Goal: Information Seeking & Learning: Find specific fact

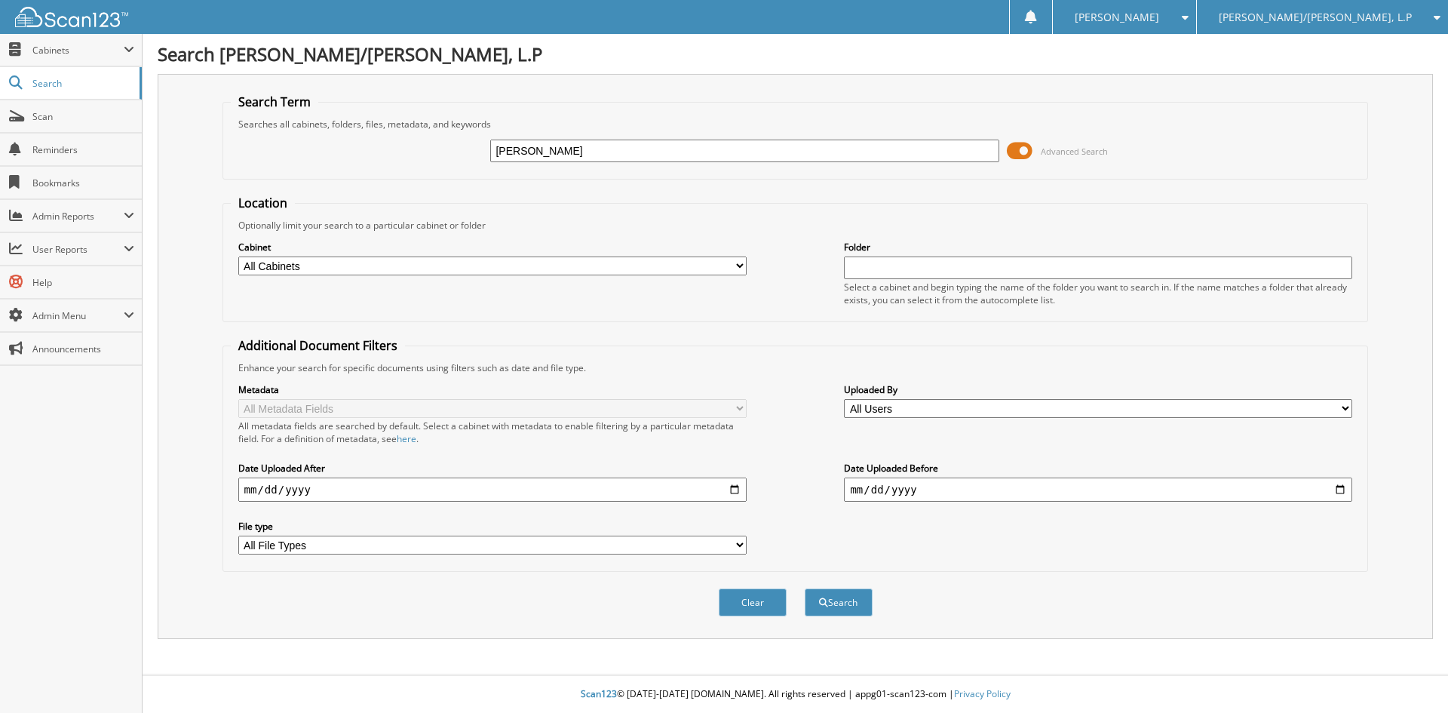
type input "[PERSON_NAME]"
click at [805, 588] on button "Search" at bounding box center [839, 602] width 68 height 28
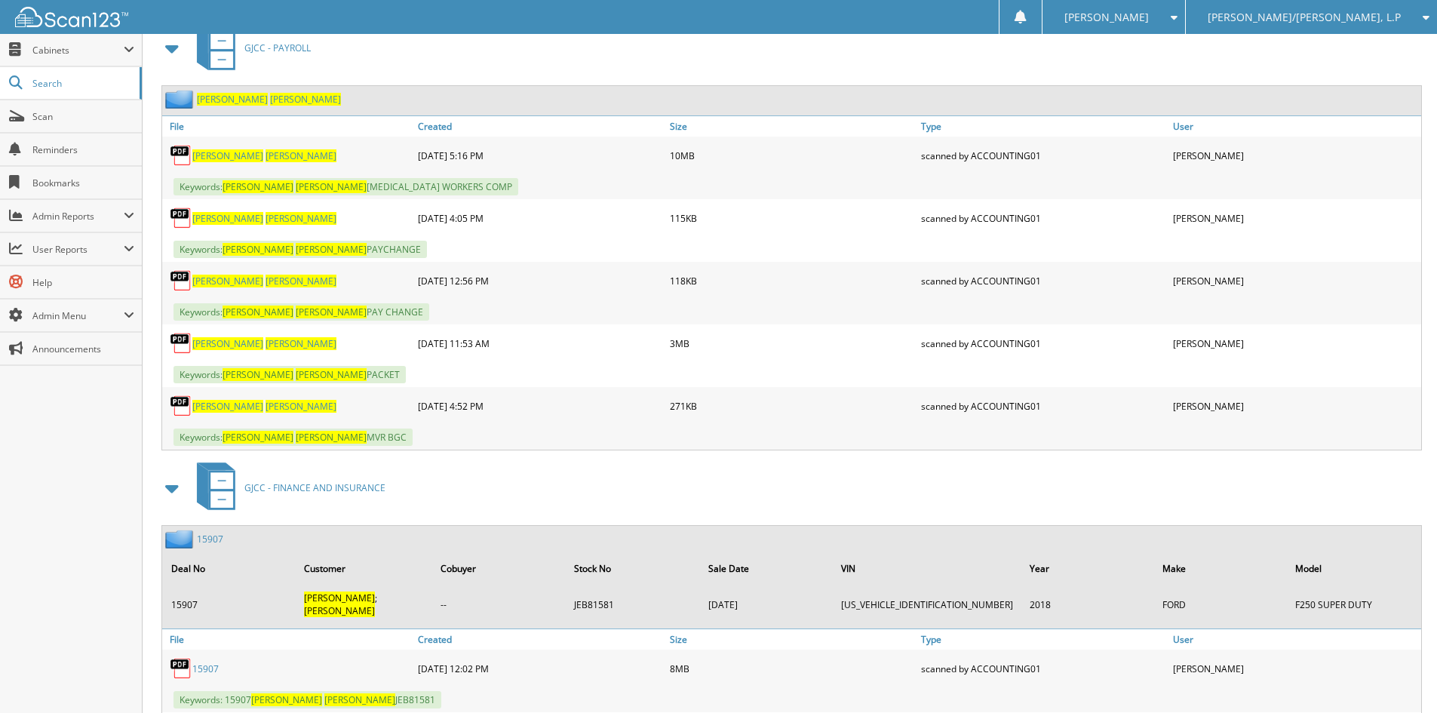
scroll to position [528, 0]
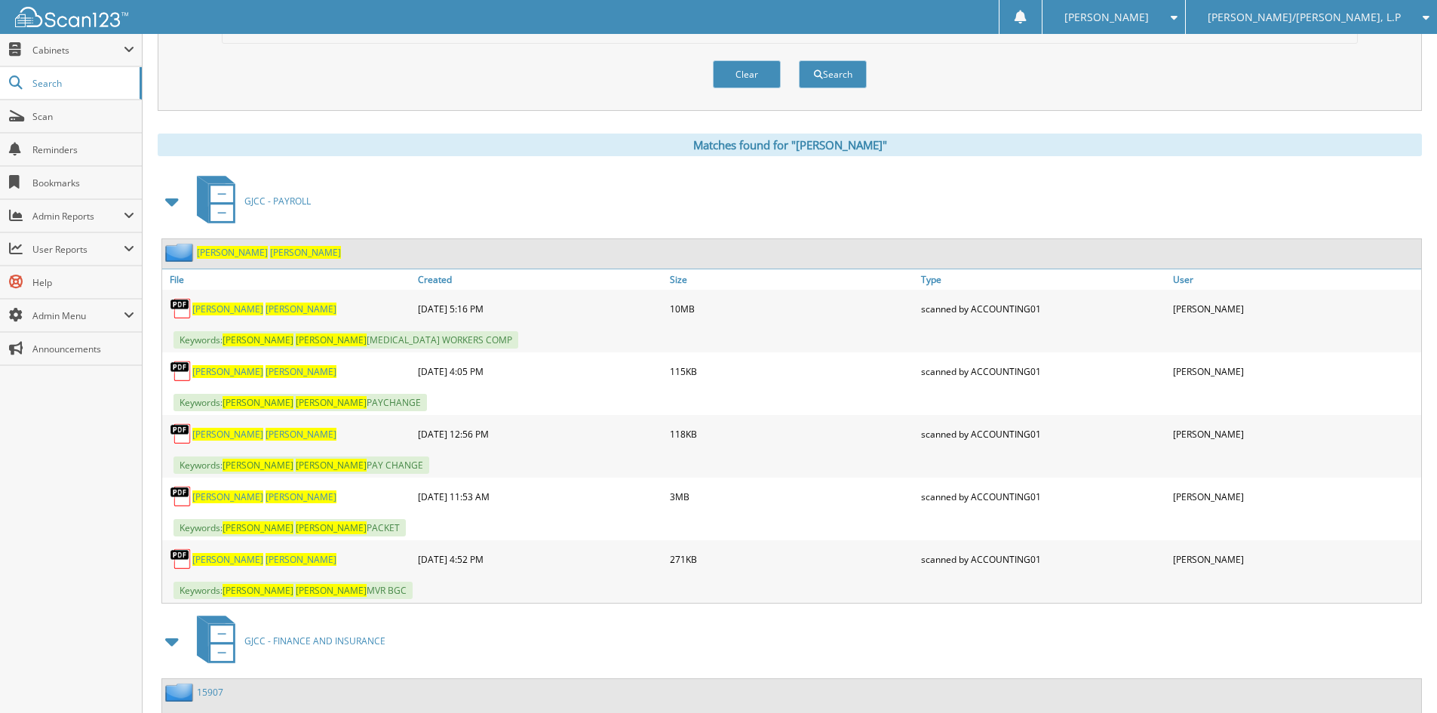
click at [266, 502] on span "[PERSON_NAME]" at bounding box center [301, 496] width 71 height 13
